Goal: Share content: Share content

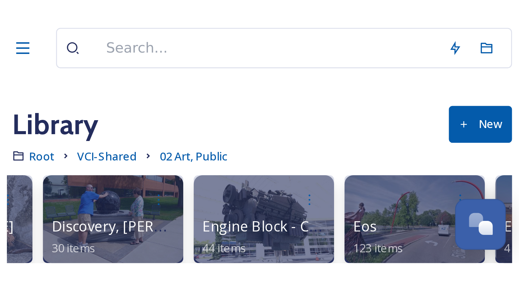
scroll to position [0, 692]
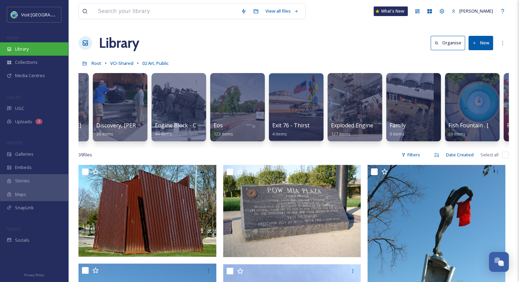
click at [26, 49] on span "Library" at bounding box center [22, 49] width 14 height 6
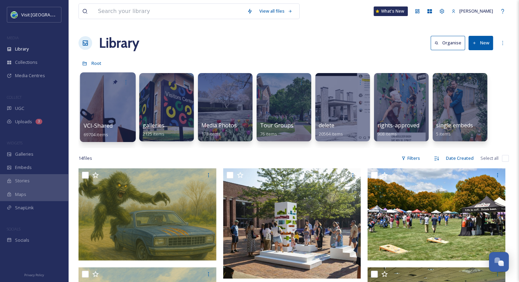
click at [123, 116] on div at bounding box center [108, 107] width 56 height 70
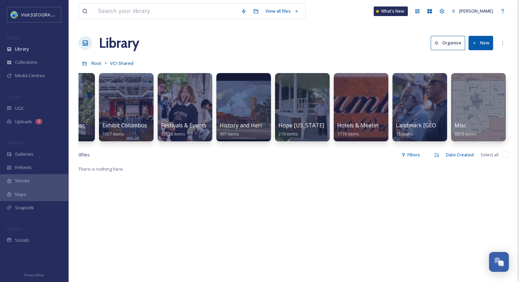
scroll to position [0, 393]
click at [370, 126] on span "Hotels & Meeting Spaces" at bounding box center [368, 126] width 65 height 8
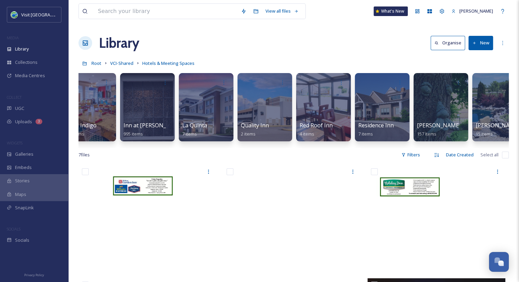
scroll to position [0, 958]
click at [397, 114] on div at bounding box center [382, 107] width 56 height 70
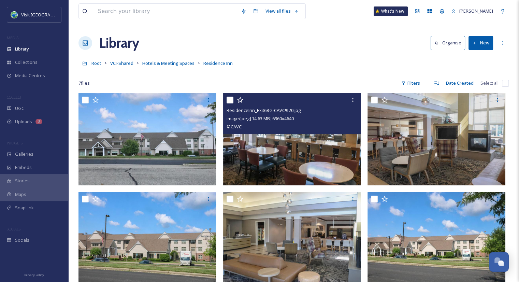
scroll to position [112, 0]
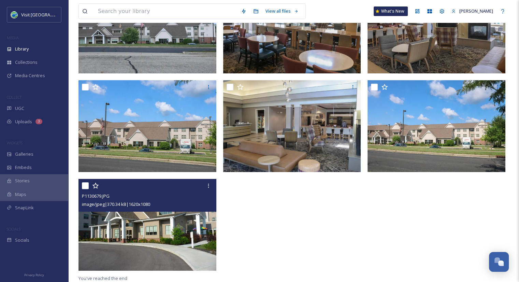
click at [175, 225] on img at bounding box center [147, 225] width 138 height 92
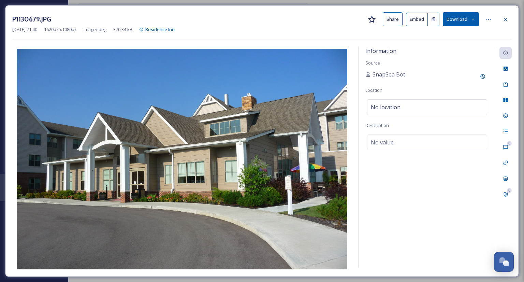
click at [394, 22] on button "Share" at bounding box center [393, 19] width 20 height 14
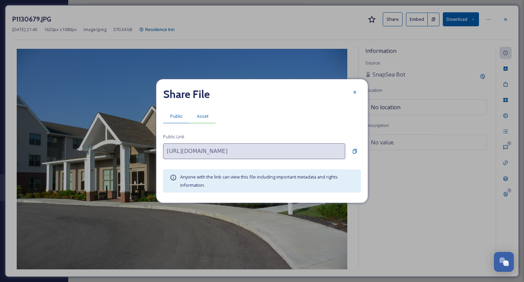
click at [204, 118] on span "Asset" at bounding box center [203, 116] width 12 height 6
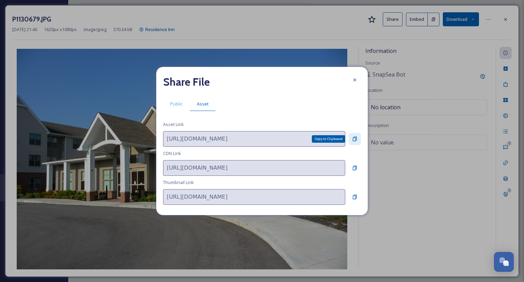
click at [355, 142] on div "Copy to Clipboard" at bounding box center [355, 139] width 12 height 12
click at [356, 81] on icon at bounding box center [354, 79] width 5 height 5
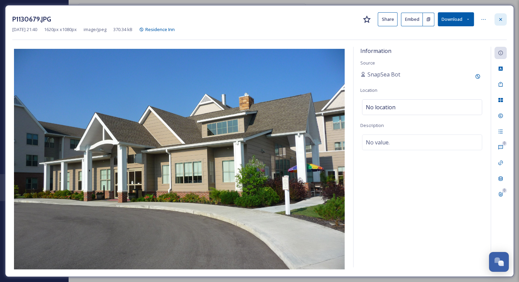
click at [499, 18] on icon at bounding box center [500, 19] width 5 height 5
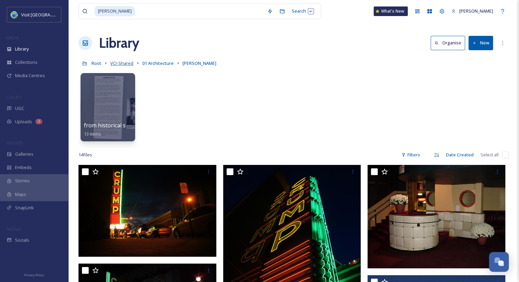
click at [128, 64] on span "VCI-Shared" at bounding box center [121, 63] width 23 height 6
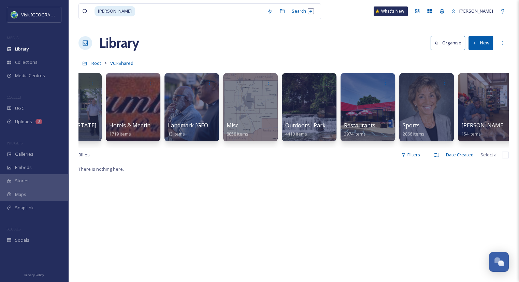
scroll to position [0, 605]
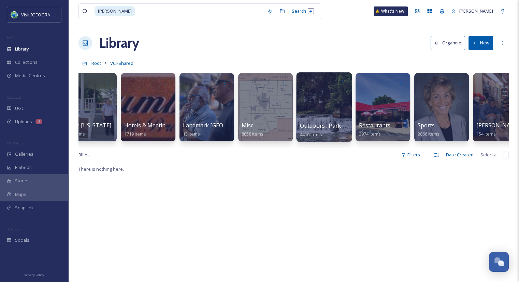
click at [314, 124] on span "Outdoors . Parks . People Trails" at bounding box center [341, 126] width 82 height 8
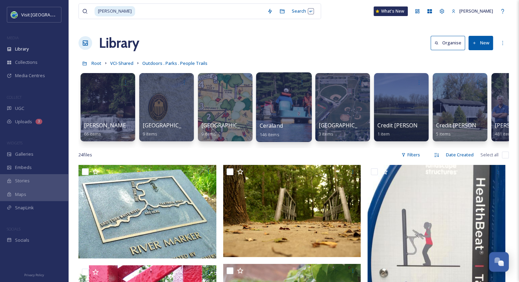
click at [281, 132] on div "Ceraland 146 items" at bounding box center [284, 129] width 49 height 17
click at [272, 126] on span "Ceraland" at bounding box center [271, 126] width 23 height 8
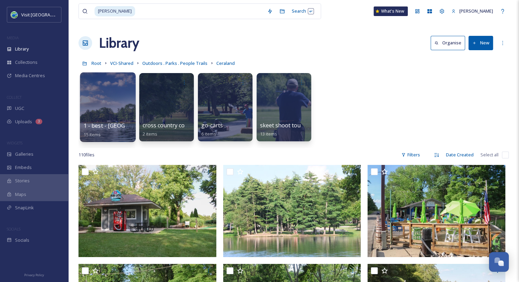
click at [110, 133] on div "1 - best - Cera Park 15 items" at bounding box center [108, 129] width 49 height 17
click at [112, 112] on div at bounding box center [108, 107] width 56 height 70
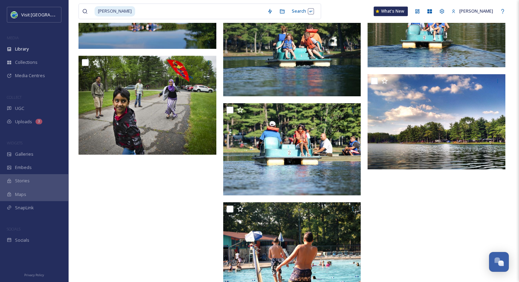
scroll to position [438, 0]
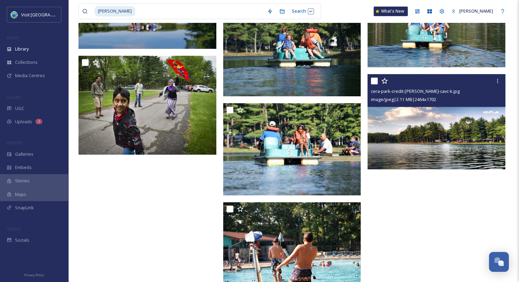
click at [429, 166] on img at bounding box center [436, 121] width 138 height 95
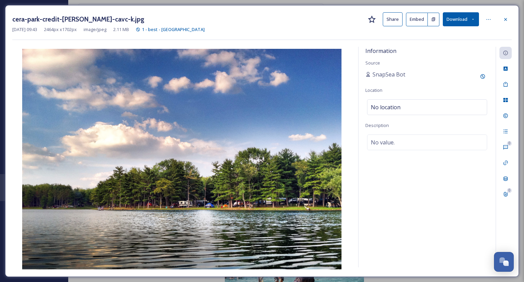
click at [387, 19] on button "Share" at bounding box center [393, 19] width 20 height 14
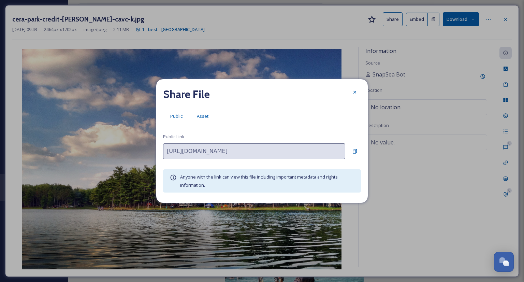
click at [199, 118] on span "Asset" at bounding box center [203, 116] width 12 height 6
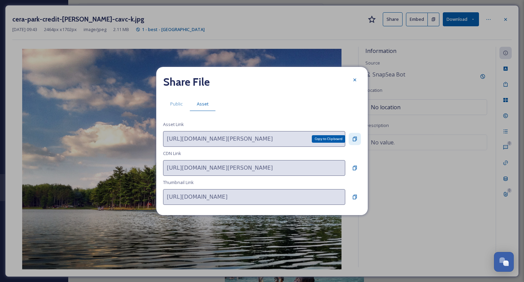
click at [353, 138] on icon at bounding box center [354, 138] width 5 height 5
click at [355, 82] on icon at bounding box center [354, 79] width 5 height 5
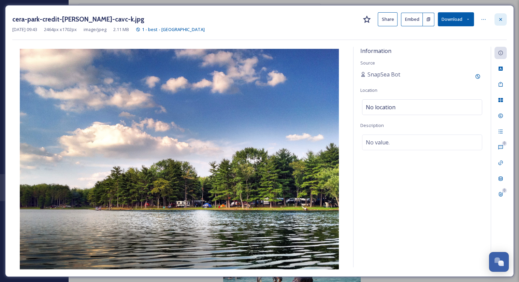
click at [504, 19] on div at bounding box center [500, 19] width 12 height 12
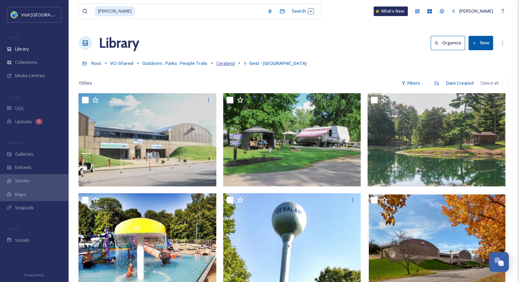
click at [221, 63] on span "Ceraland" at bounding box center [225, 63] width 18 height 6
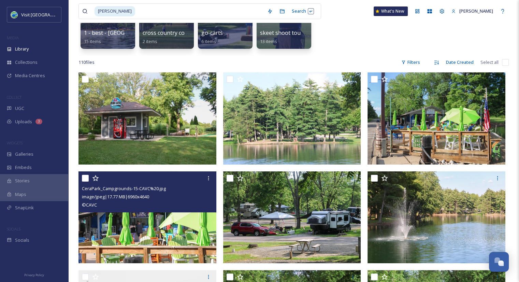
scroll to position [93, 0]
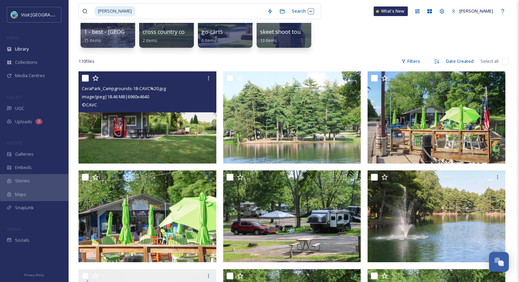
click at [156, 152] on img at bounding box center [147, 117] width 138 height 92
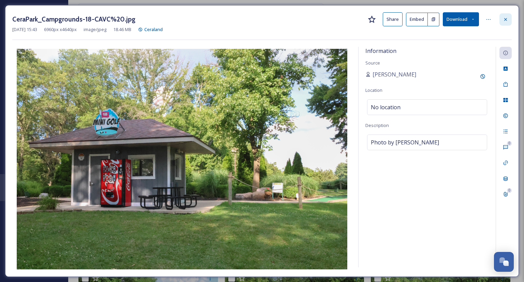
click at [505, 21] on icon at bounding box center [505, 19] width 5 height 5
